Goal: Navigation & Orientation: Go to known website

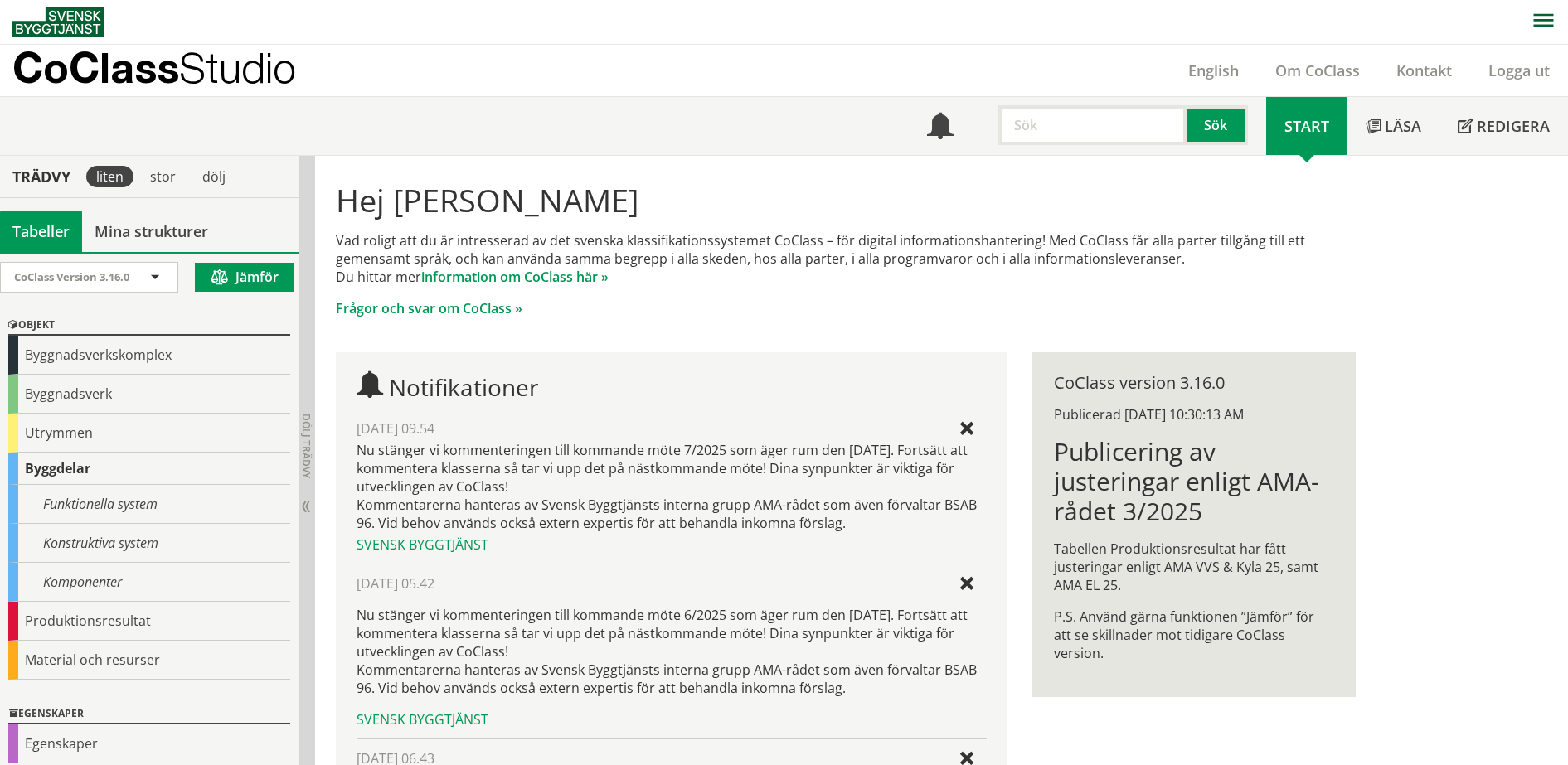
click at [162, 68] on p "CoClass Studio" at bounding box center [154, 67] width 284 height 19
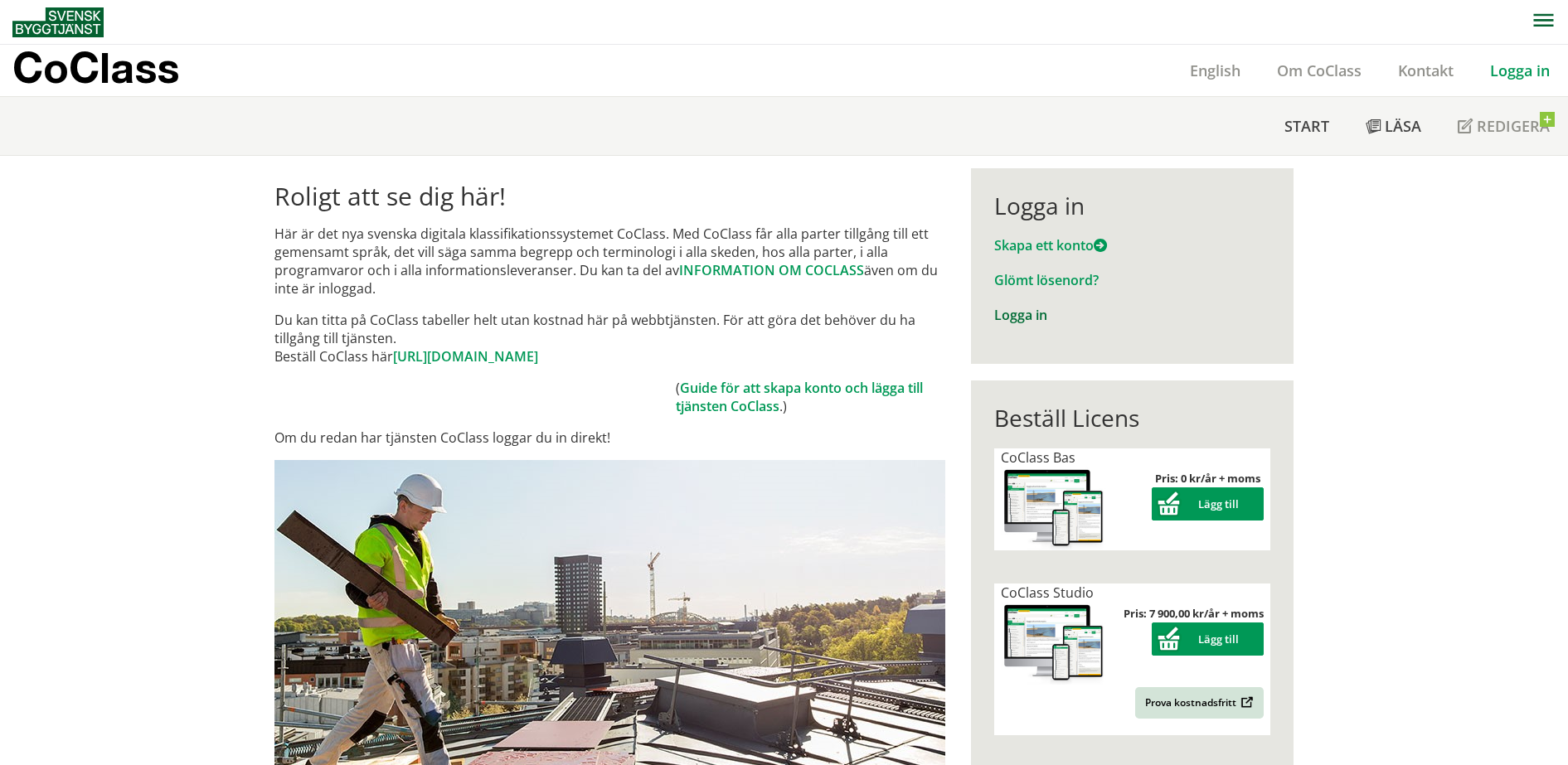
click at [1004, 316] on link "Logga in" at bounding box center [1020, 314] width 53 height 18
